Goal: Task Accomplishment & Management: Manage account settings

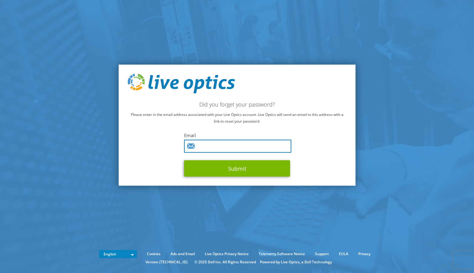
click at [197, 146] on input "text" at bounding box center [237, 146] width 107 height 13
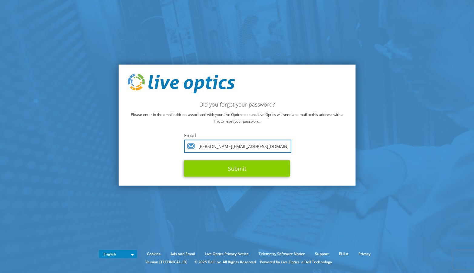
type input "mika.kupela@proact.fi"
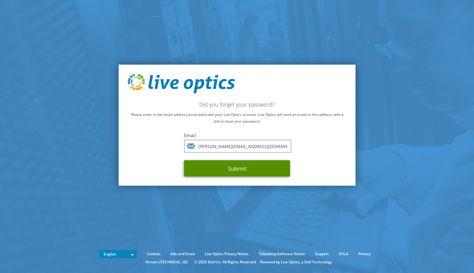
click at [237, 167] on button "Submit" at bounding box center [237, 169] width 106 height 16
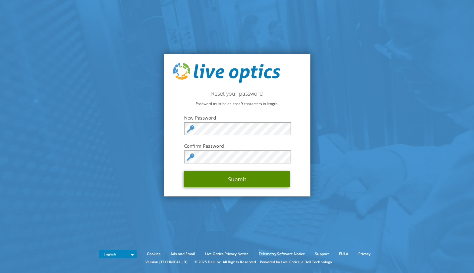
click at [241, 183] on button "Submit" at bounding box center [237, 179] width 106 height 16
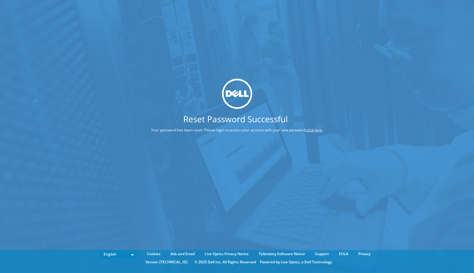
click at [318, 131] on link "click here" at bounding box center [314, 129] width 16 height 5
